Goal: Transaction & Acquisition: Purchase product/service

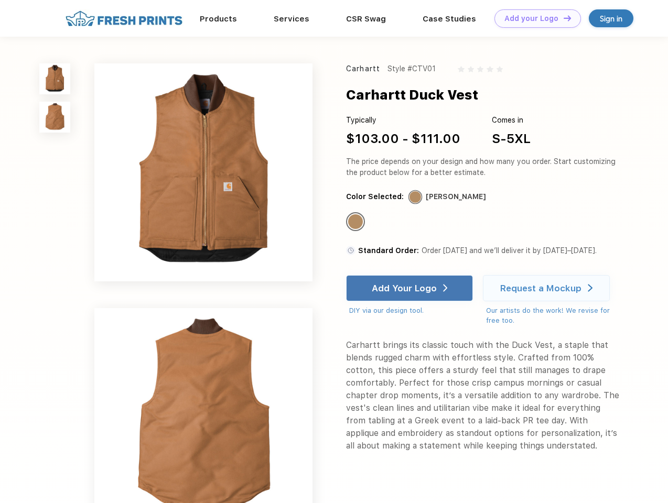
click at [533, 18] on link "Add your Logo Design Tool" at bounding box center [537, 18] width 86 height 18
click at [0, 0] on div "Design Tool" at bounding box center [0, 0] width 0 height 0
click at [562, 18] on link "Add your Logo Design Tool" at bounding box center [537, 18] width 86 height 18
click at [55, 79] on img at bounding box center [54, 78] width 31 height 31
click at [55, 117] on img at bounding box center [54, 117] width 31 height 31
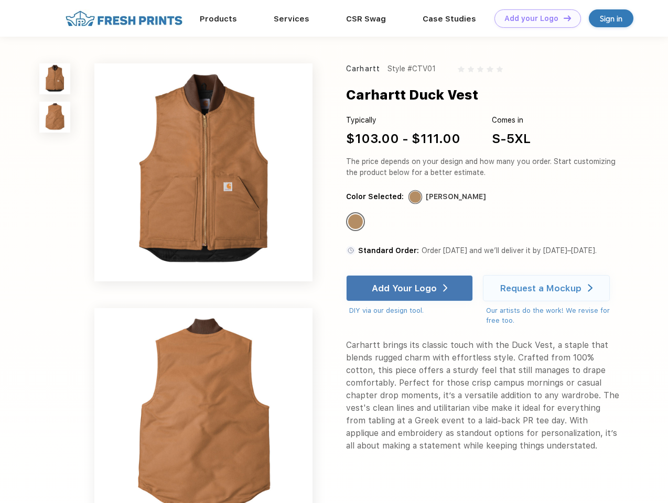
click at [356, 222] on div "Standard Color" at bounding box center [355, 221] width 15 height 15
click at [410, 288] on div "Add Your Logo" at bounding box center [404, 288] width 65 height 10
click at [548, 288] on div "Request a Mockup" at bounding box center [540, 288] width 81 height 10
